Goal: Navigation & Orientation: Find specific page/section

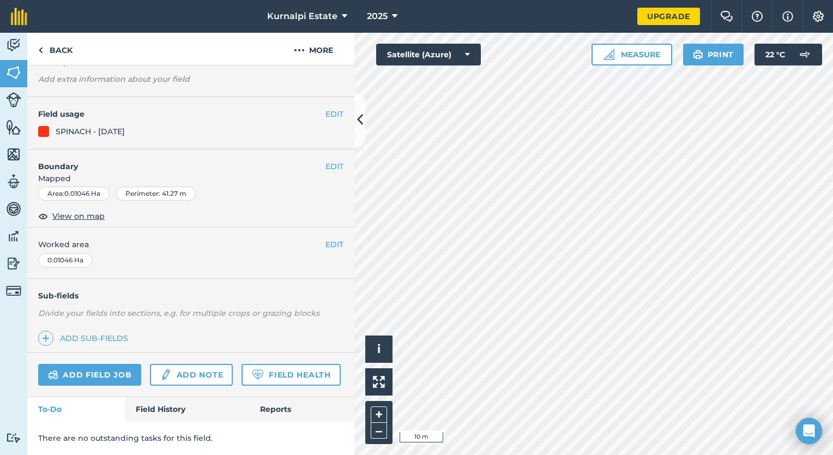
scroll to position [100, 0]
click at [38, 48] on img at bounding box center [40, 50] width 5 height 13
click at [326, 108] on button "EDIT" at bounding box center [335, 114] width 18 height 12
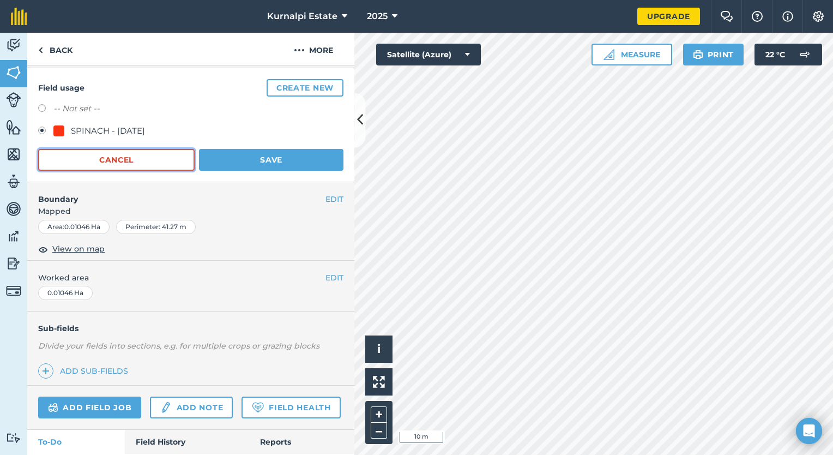
click at [177, 153] on button "Cancel" at bounding box center [116, 160] width 157 height 22
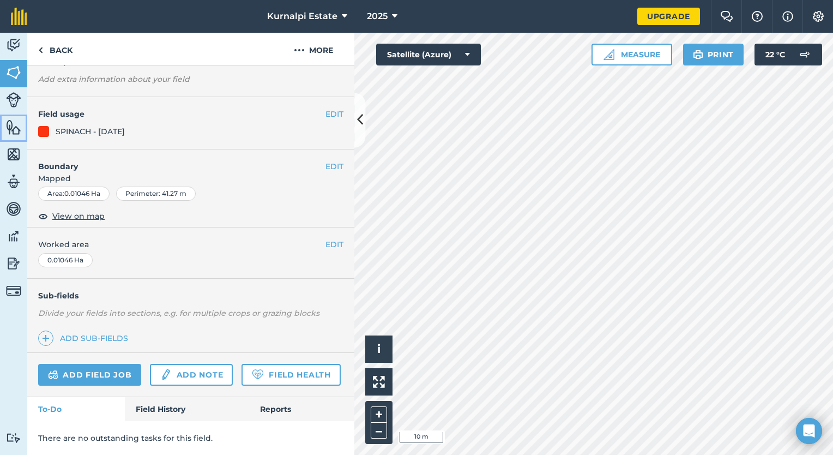
click at [10, 130] on img at bounding box center [13, 127] width 15 height 16
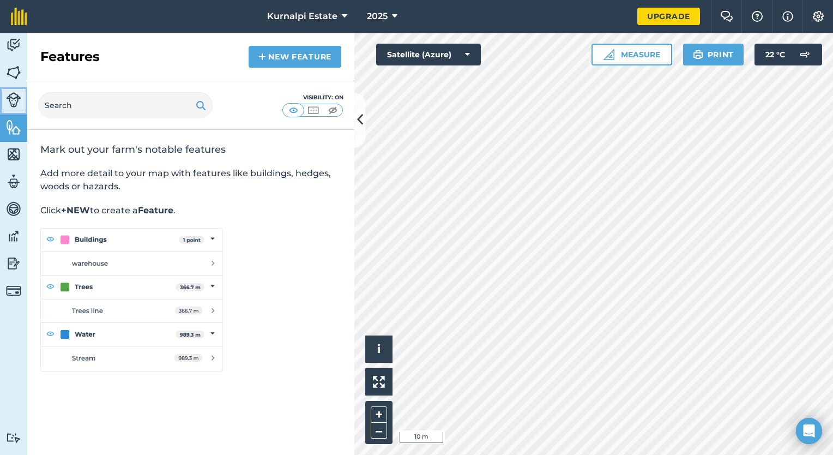
click at [14, 107] on img at bounding box center [13, 99] width 15 height 15
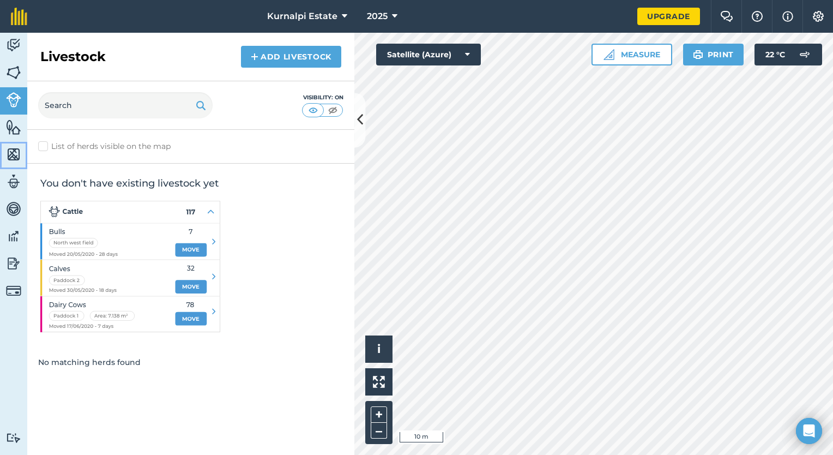
click at [14, 165] on link "Maps" at bounding box center [13, 155] width 27 height 27
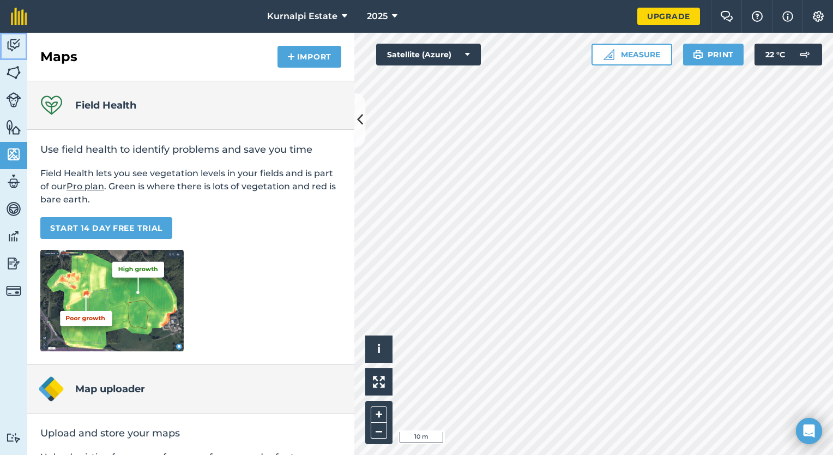
click at [18, 43] on img at bounding box center [13, 45] width 15 height 16
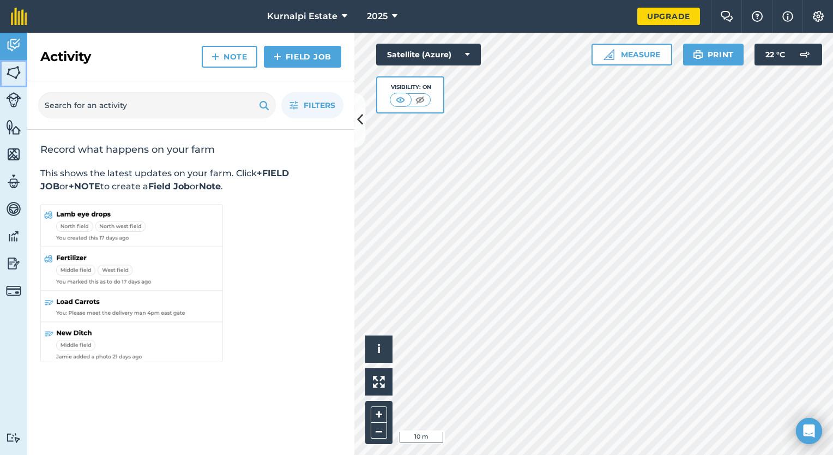
click at [7, 79] on img at bounding box center [13, 72] width 15 height 16
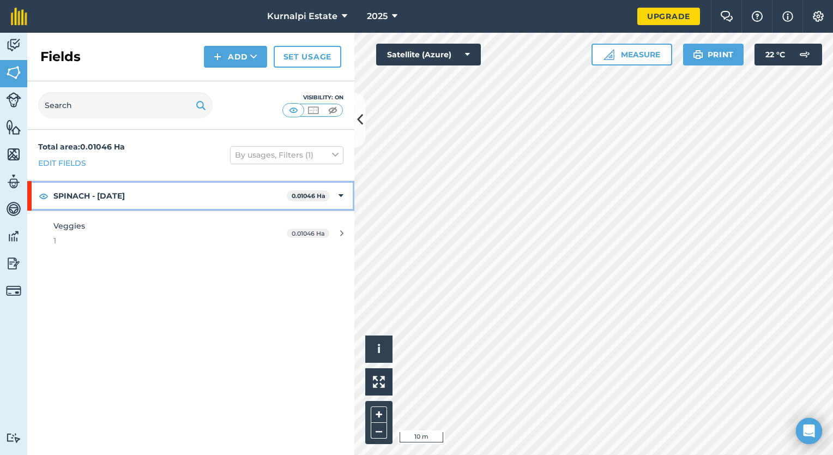
click at [345, 202] on div "SPINACH - 16-09-2025 0.01046 Ha" at bounding box center [190, 195] width 327 height 29
click at [189, 184] on strong "SPINACH - 16-09-2025" at bounding box center [169, 195] width 233 height 29
click at [122, 188] on strong "SPINACH - 16-09-2025" at bounding box center [171, 195] width 236 height 29
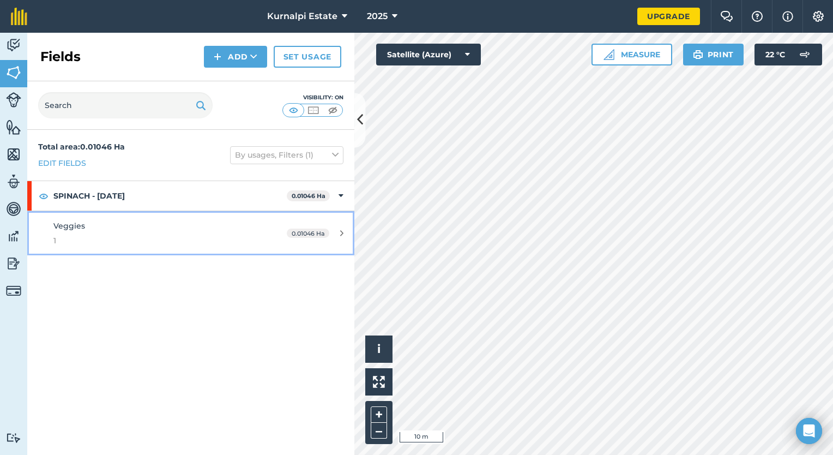
click at [323, 238] on link "Veggies 1 0.01046 Ha" at bounding box center [190, 233] width 327 height 44
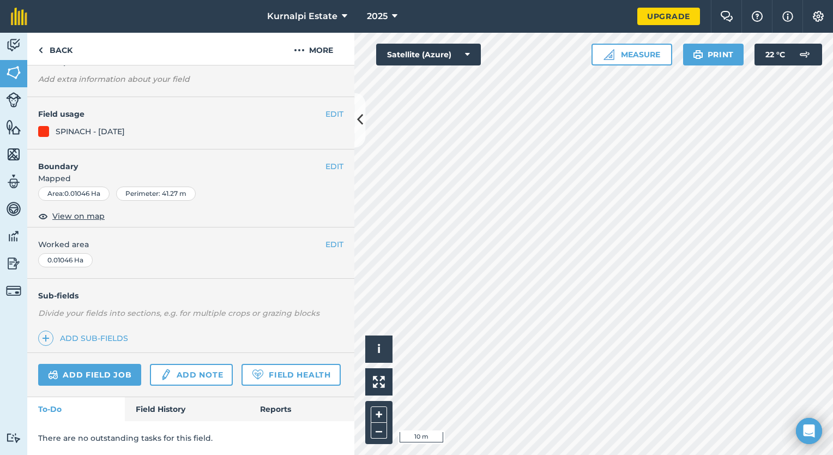
scroll to position [100, 0]
click at [319, 232] on div "EDIT Worked area 0.01046 Ha" at bounding box center [190, 252] width 327 height 51
click at [362, 116] on icon at bounding box center [360, 120] width 6 height 19
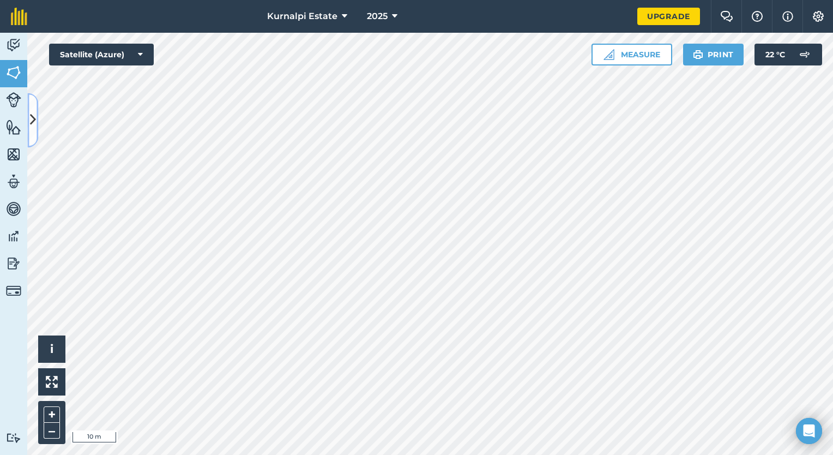
click at [33, 122] on icon at bounding box center [33, 120] width 6 height 19
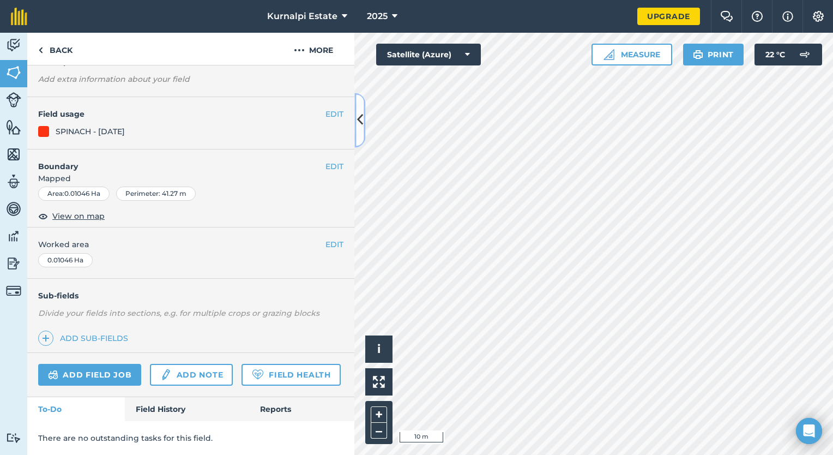
click at [361, 122] on icon at bounding box center [360, 120] width 6 height 19
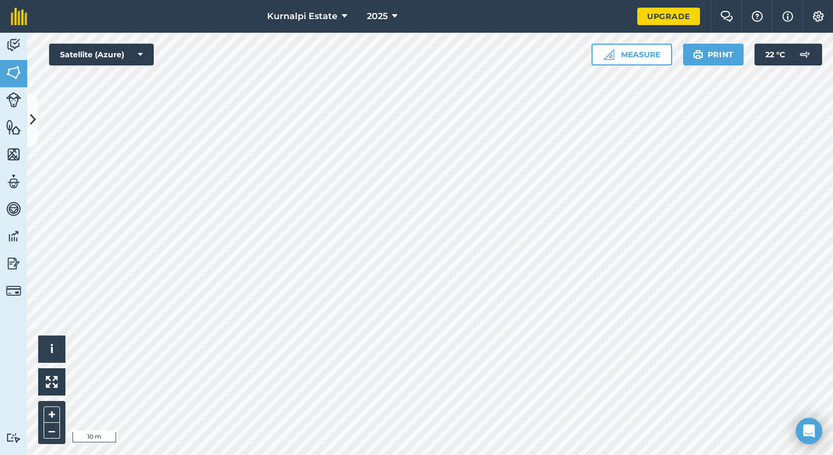
click at [496, 21] on nav "Kurnalpi Estate 2025" at bounding box center [337, 16] width 599 height 33
